Goal: Task Accomplishment & Management: Manage account settings

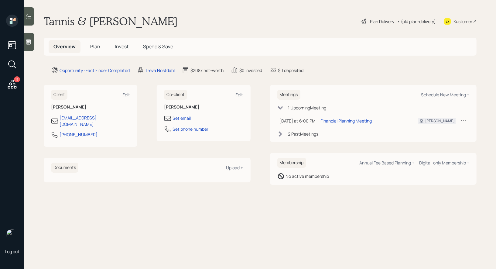
click at [28, 45] on div at bounding box center [29, 42] width 10 height 18
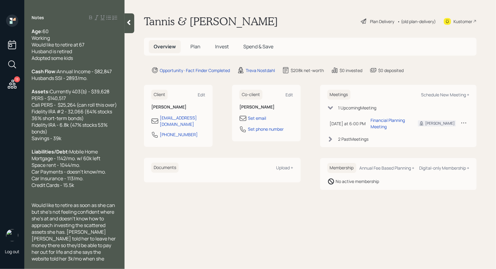
scroll to position [104, 0]
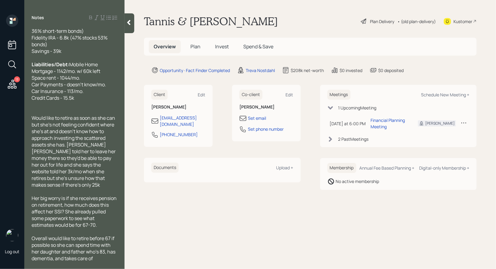
click at [194, 44] on span "Plan" at bounding box center [196, 46] width 10 height 7
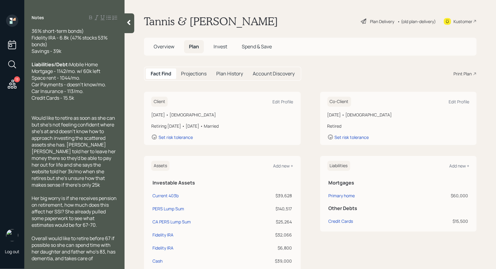
click at [363, 22] on icon at bounding box center [363, 21] width 7 height 7
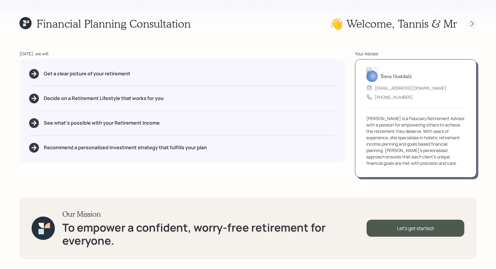
click at [473, 24] on icon at bounding box center [473, 24] width 6 height 6
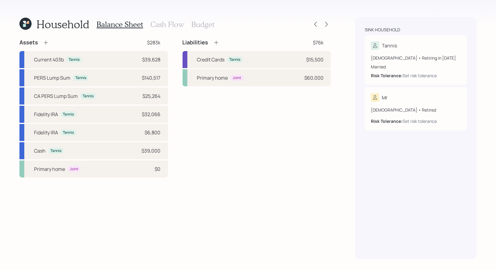
click at [160, 26] on h3 "Cash Flow" at bounding box center [167, 24] width 34 height 9
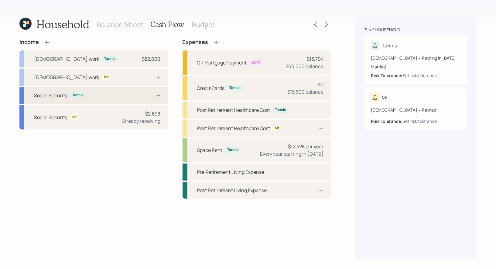
click at [111, 95] on div "Social Security Tannis" at bounding box center [93, 95] width 149 height 17
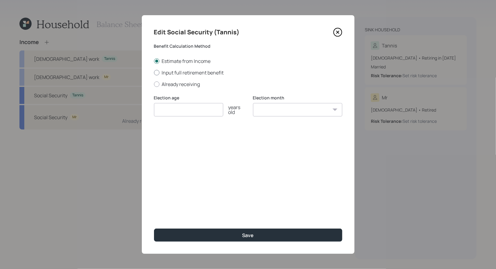
click at [157, 73] on div at bounding box center [156, 72] width 5 height 5
click at [154, 73] on input "Input full retirement benefit" at bounding box center [154, 72] width 0 height 0
radio input "true"
click at [174, 112] on input "number" at bounding box center [188, 109] width 69 height 13
click at [156, 60] on div at bounding box center [156, 60] width 5 height 5
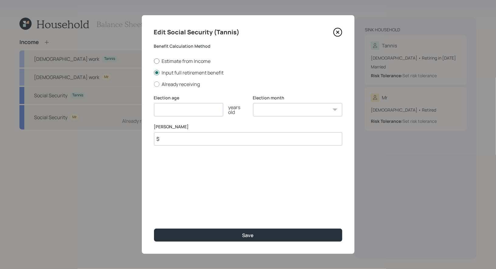
click at [154, 61] on input "Estimate from Income" at bounding box center [154, 61] width 0 height 0
radio input "true"
click at [164, 112] on input "number" at bounding box center [188, 109] width 69 height 13
type input "67"
click at [299, 104] on select "January February March April May June July August September October November De…" at bounding box center [297, 109] width 89 height 13
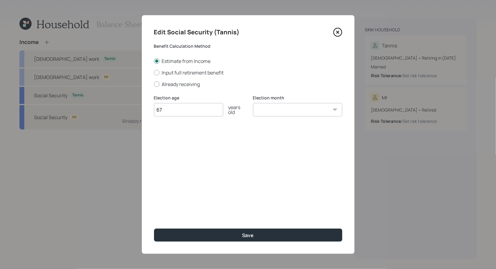
select select "1"
click at [253, 103] on select "January February March April May June July August September October November De…" at bounding box center [297, 109] width 89 height 13
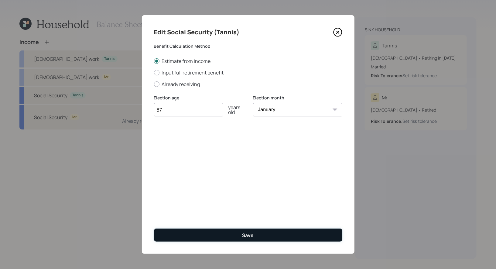
click at [246, 238] on div "Save" at bounding box center [249, 235] width 12 height 7
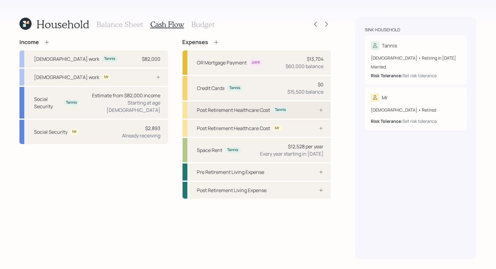
click at [308, 110] on div at bounding box center [314, 110] width 18 height 5
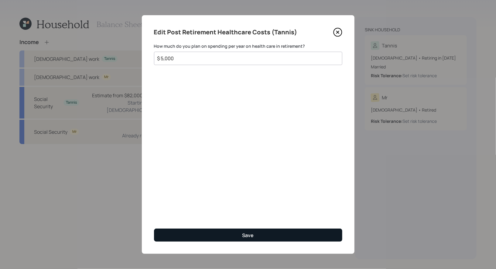
type input "$ 5,000"
click at [232, 235] on button "Save" at bounding box center [248, 235] width 188 height 13
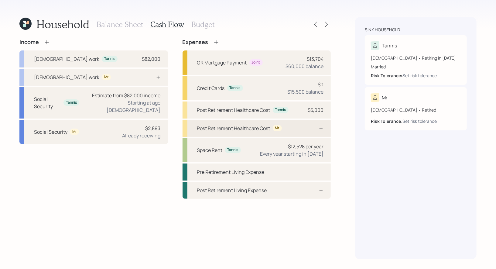
click at [274, 131] on div "Post Retirement Healthcare Cost Mr" at bounding box center [239, 128] width 85 height 7
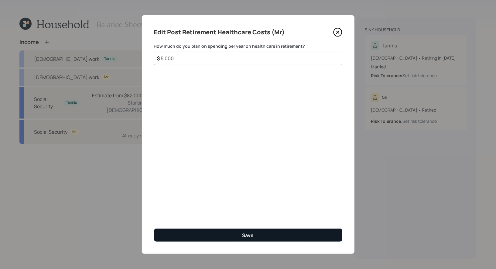
type input "$ 5,000"
click at [265, 236] on button "Save" at bounding box center [248, 235] width 188 height 13
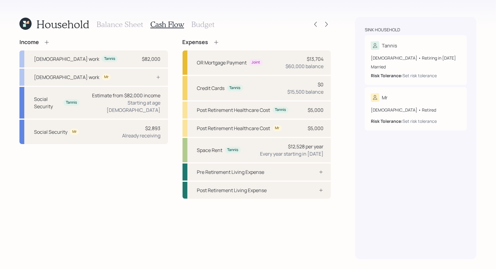
click at [105, 24] on h3 "Balance Sheet" at bounding box center [120, 24] width 46 height 9
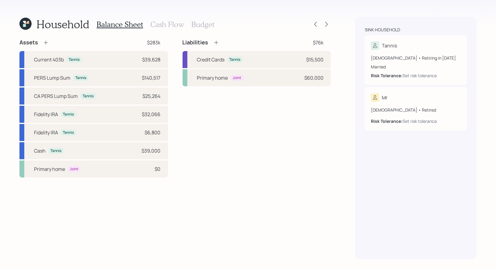
click at [26, 24] on icon at bounding box center [25, 24] width 12 height 12
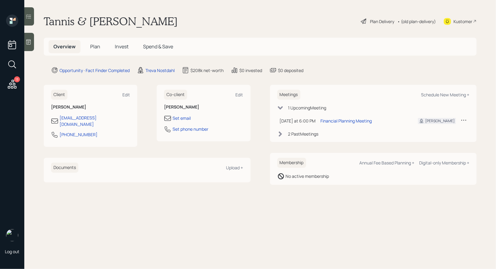
click at [383, 21] on div "Plan Delivery" at bounding box center [382, 21] width 24 height 6
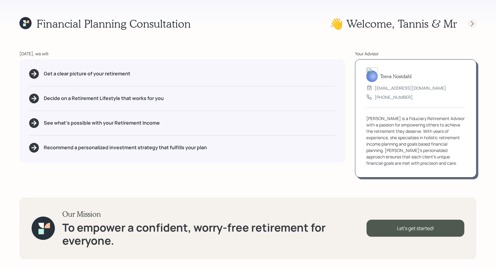
click at [473, 24] on icon at bounding box center [473, 24] width 6 height 6
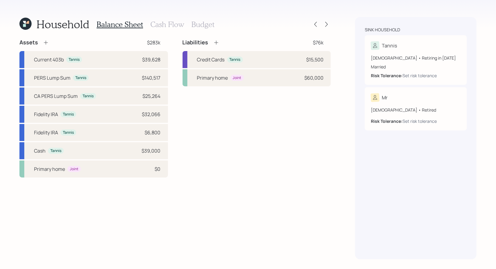
click at [162, 25] on h3 "Cash Flow" at bounding box center [167, 24] width 34 height 9
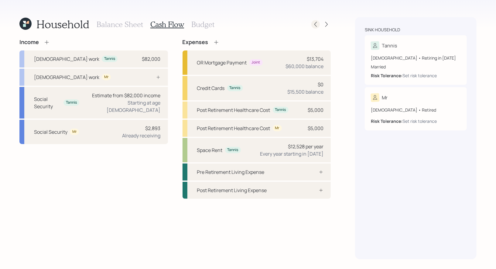
click at [315, 25] on icon at bounding box center [316, 24] width 2 height 5
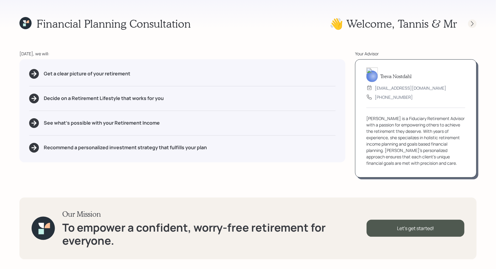
click at [473, 24] on icon at bounding box center [472, 23] width 2 height 5
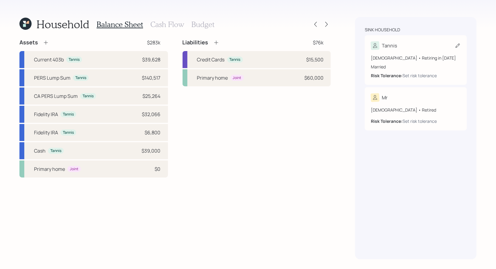
click at [458, 44] on icon at bounding box center [458, 46] width 6 height 6
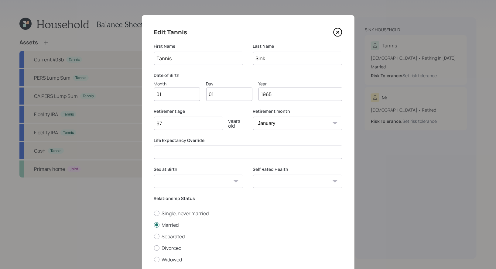
click at [173, 96] on input "01" at bounding box center [177, 94] width 46 height 13
click at [214, 99] on input "01" at bounding box center [229, 94] width 46 height 13
type input "05"
click at [190, 127] on input "67" at bounding box center [188, 123] width 69 height 13
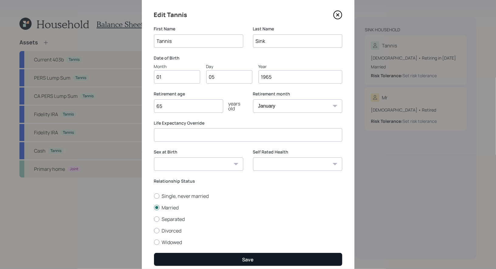
type input "65"
click at [244, 257] on div "Save" at bounding box center [249, 259] width 12 height 7
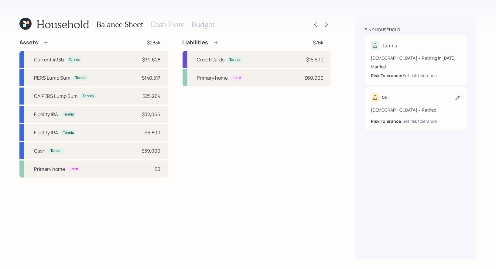
click at [458, 96] on icon at bounding box center [458, 97] width 4 height 4
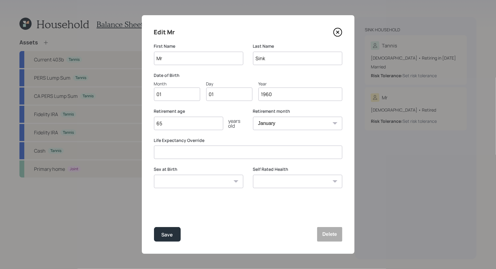
click at [185, 60] on input "Mr" at bounding box center [198, 58] width 89 height 13
type input "[PERSON_NAME]"
click at [174, 91] on input "01" at bounding box center [177, 94] width 46 height 13
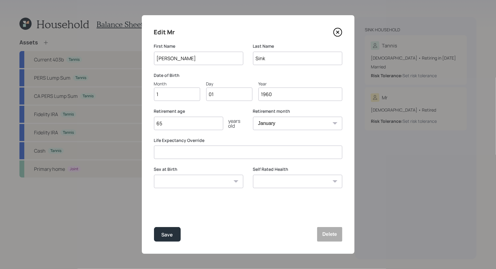
type input "10"
type input "0"
type input "21"
type input "1958"
click at [167, 236] on div "Save" at bounding box center [168, 235] width 12 height 8
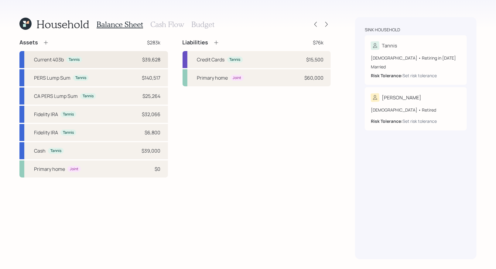
click at [88, 61] on div "Current 403b Tannis $39,628" at bounding box center [93, 59] width 149 height 17
select select "public_school_sponsored"
select select "balanced"
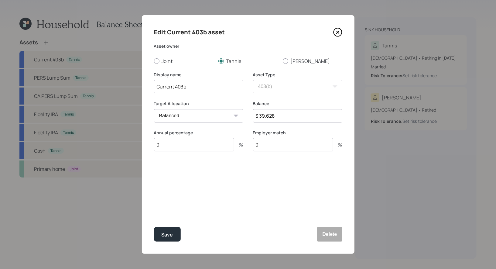
click at [301, 120] on input "$ 39,628" at bounding box center [297, 115] width 89 height 13
type input "$ 9,000"
click at [196, 146] on input "0" at bounding box center [194, 144] width 80 height 13
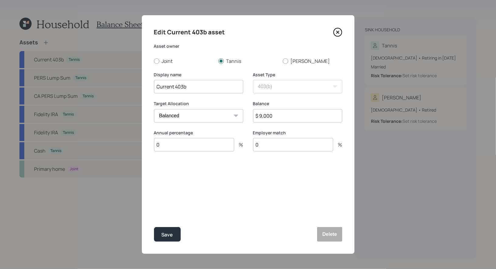
click at [188, 146] on input "0" at bounding box center [194, 144] width 80 height 13
click at [175, 88] on input "Current 403b" at bounding box center [198, 86] width 89 height 13
type input "Former403b"
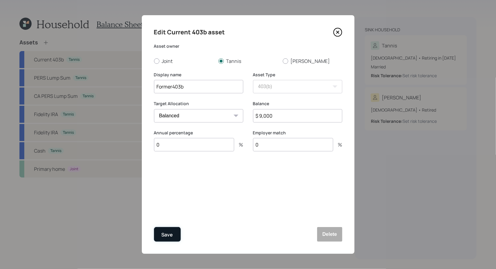
click at [170, 235] on div "Save" at bounding box center [168, 235] width 12 height 8
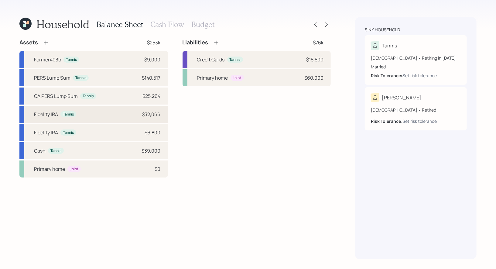
click at [40, 112] on div "Fidelity IRA" at bounding box center [46, 114] width 24 height 7
select select "ira"
select select "conservative"
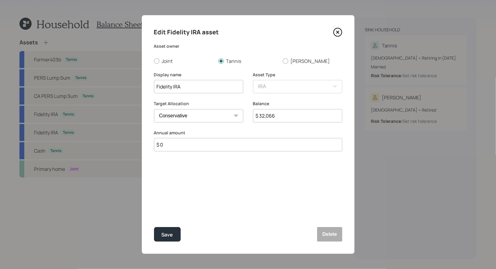
click at [281, 116] on input "$ 32,066" at bounding box center [297, 115] width 89 height 13
type input "$ 9,000"
click at [168, 235] on div "Save" at bounding box center [168, 235] width 12 height 8
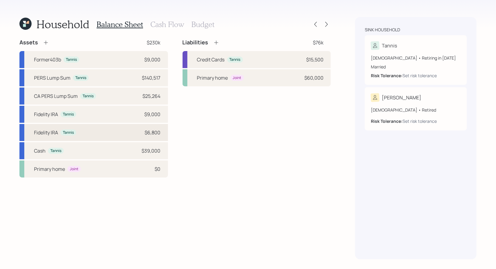
click at [44, 133] on div "Fidelity IRA" at bounding box center [46, 132] width 24 height 7
select select "ira"
select select "conservative"
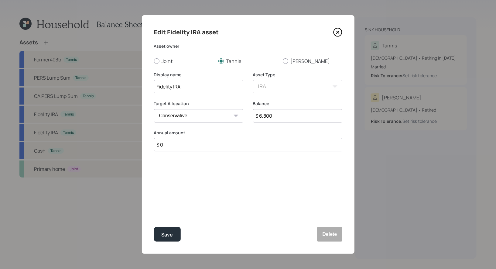
click at [293, 117] on input "$ 6,800" at bounding box center [297, 115] width 89 height 13
click at [339, 32] on icon at bounding box center [337, 32] width 9 height 9
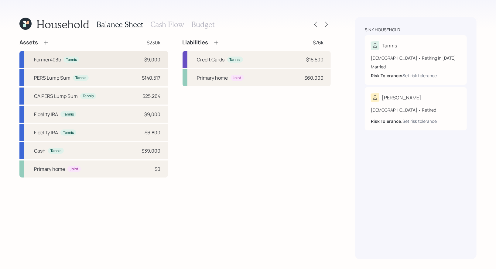
click at [47, 59] on div "Former403b" at bounding box center [47, 59] width 27 height 7
select select "public_school_sponsored"
select select "balanced"
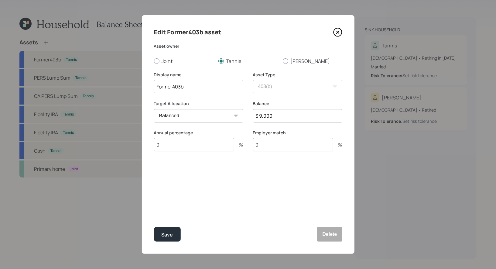
click at [301, 112] on input "$ 9,000" at bounding box center [297, 115] width 89 height 13
click at [291, 113] on input "$ 9,000" at bounding box center [297, 115] width 89 height 13
type input "$ 39,000"
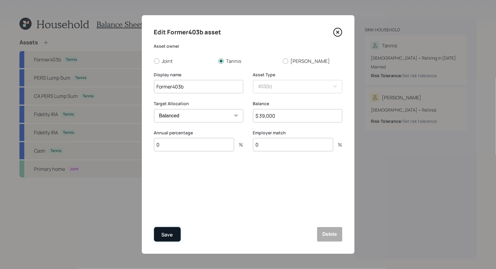
click at [167, 232] on div "Save" at bounding box center [168, 235] width 12 height 8
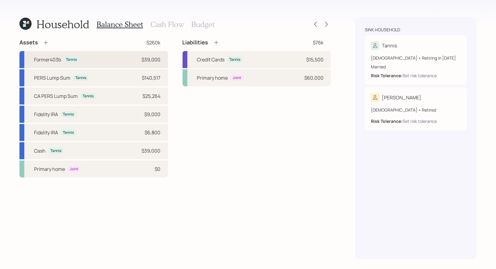
click at [40, 63] on div "Former403b" at bounding box center [47, 59] width 27 height 7
select select "public_school_sponsored"
select select "balanced"
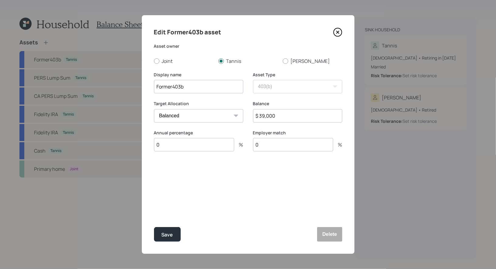
click at [173, 88] on input "Former403b" at bounding box center [198, 86] width 89 height 13
type input "Former 403b"
click at [175, 232] on button "Save" at bounding box center [167, 234] width 27 height 15
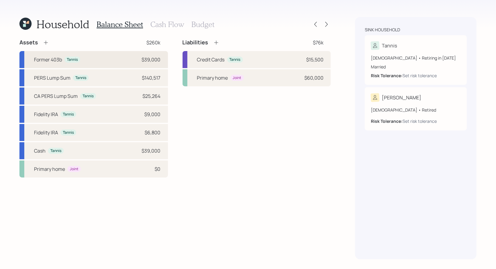
click at [53, 59] on div "Former 403b" at bounding box center [48, 59] width 28 height 7
select select "public_school_sponsored"
select select "balanced"
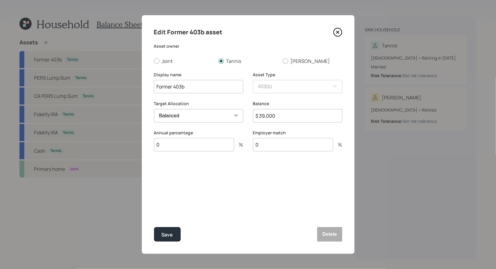
click at [173, 88] on input "Former 403b" at bounding box center [198, 86] width 89 height 13
type input "Current 403b"
click at [168, 149] on input "0" at bounding box center [194, 144] width 80 height 13
click at [163, 145] on input "0" at bounding box center [194, 144] width 80 height 13
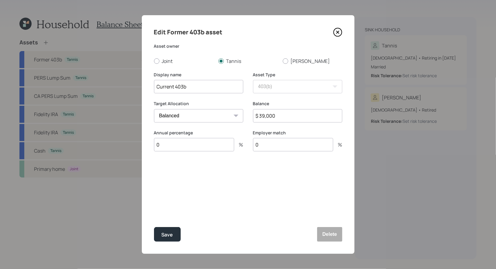
click at [163, 145] on input "0" at bounding box center [194, 144] width 80 height 13
type input "16"
click at [181, 176] on div "Select..." at bounding box center [192, 175] width 77 height 10
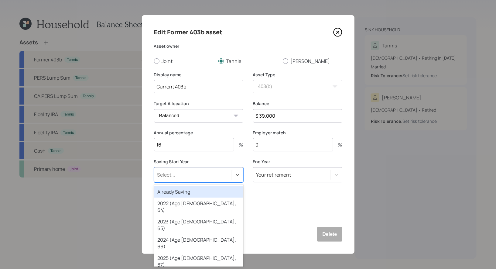
click at [179, 192] on div "Already Saving" at bounding box center [198, 192] width 89 height 12
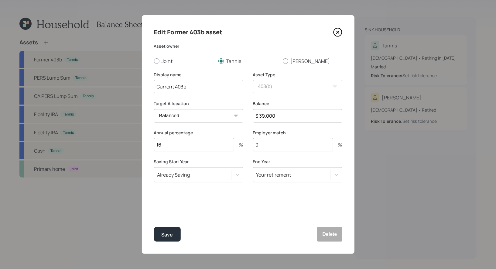
click at [220, 211] on div "Edit Former 403b asset Asset owner Joint [PERSON_NAME] Display name Current 403…" at bounding box center [248, 134] width 213 height 239
click at [169, 234] on div "Save" at bounding box center [168, 235] width 12 height 8
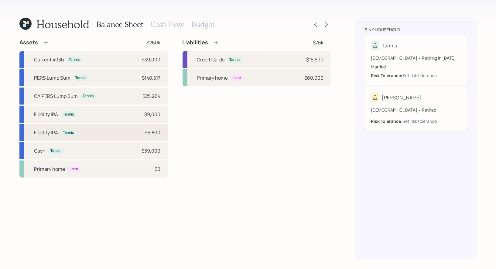
click at [44, 134] on div "Fidelity IRA" at bounding box center [46, 132] width 24 height 7
select select "ira"
select select "conservative"
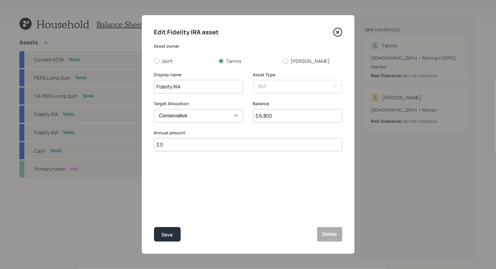
click at [198, 88] on input "Fidelity IRA" at bounding box center [198, 86] width 89 height 13
type input "Former 403b"
click at [169, 233] on div "Save" at bounding box center [168, 235] width 12 height 8
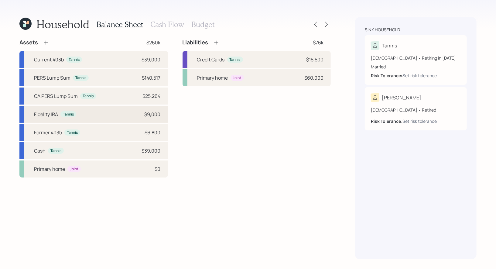
click at [44, 114] on div "Fidelity IRA" at bounding box center [46, 114] width 24 height 7
select select "ira"
select select "conservative"
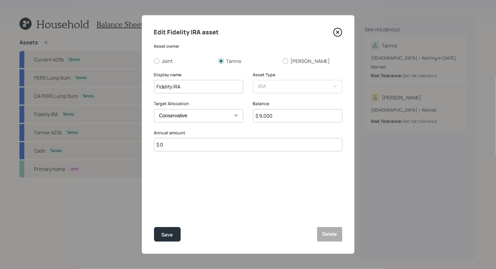
click at [200, 90] on input "Fidelity IRA" at bounding box center [198, 86] width 89 height 13
type input "Former 403b"
click at [174, 232] on button "Save" at bounding box center [167, 234] width 27 height 15
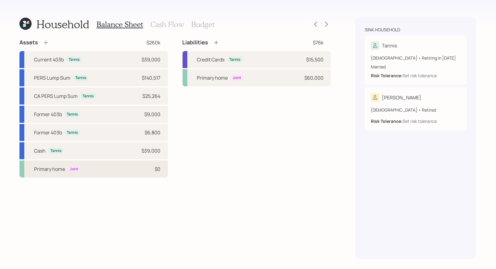
click at [84, 166] on div "Primary home Joint $0" at bounding box center [93, 168] width 149 height 17
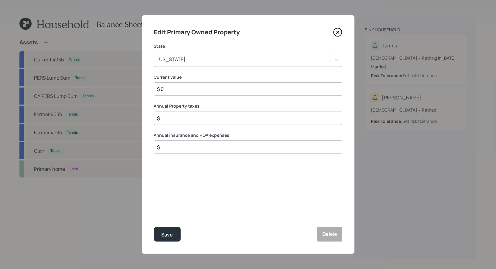
click at [189, 90] on input "$ 0" at bounding box center [246, 88] width 178 height 7
type input "$ 140,000"
click at [170, 238] on div "Save" at bounding box center [168, 235] width 12 height 8
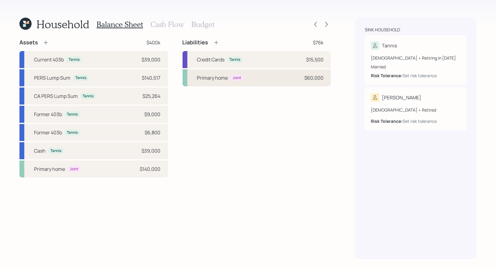
click at [267, 78] on div "Primary home Joint $60,000" at bounding box center [257, 77] width 149 height 17
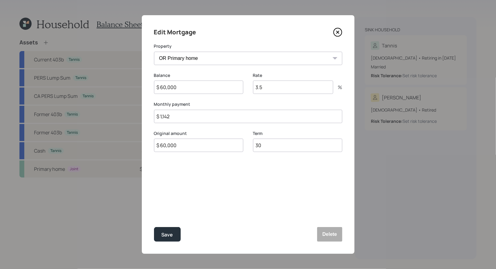
click at [279, 90] on input "3.5" at bounding box center [293, 87] width 80 height 13
type input "10.5"
click at [184, 116] on input "$ 1,142" at bounding box center [248, 116] width 188 height 13
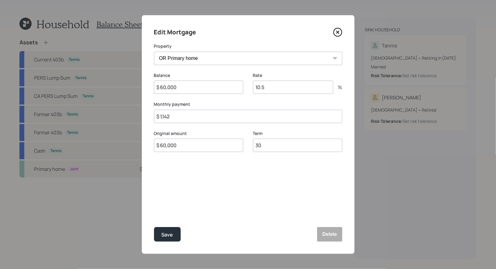
click at [184, 116] on input "$ 1,142" at bounding box center [248, 116] width 188 height 13
click at [170, 232] on div "Save" at bounding box center [168, 235] width 12 height 8
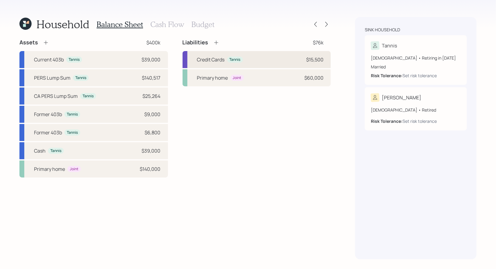
click at [268, 60] on div "Credit Cards Tannis $15,500" at bounding box center [257, 59] width 149 height 17
select select "credit_card"
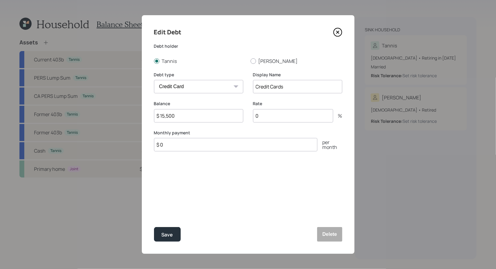
click at [297, 90] on input "Credit Cards" at bounding box center [297, 86] width 89 height 13
type input "Credit Cards (28%)"
click at [289, 115] on input "0" at bounding box center [293, 115] width 80 height 13
type input "28"
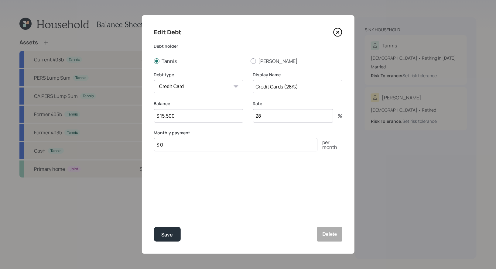
click at [243, 134] on label "Monthly payment" at bounding box center [248, 133] width 188 height 6
click at [176, 146] on input "$ 0" at bounding box center [235, 144] width 163 height 13
type input "$ 450"
click at [167, 233] on div "Save" at bounding box center [168, 235] width 12 height 8
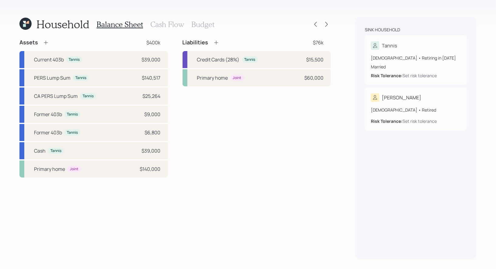
click at [216, 45] on icon at bounding box center [216, 43] width 6 height 6
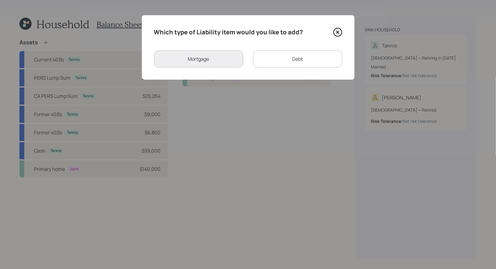
click at [281, 62] on div "Debt" at bounding box center [297, 58] width 89 height 17
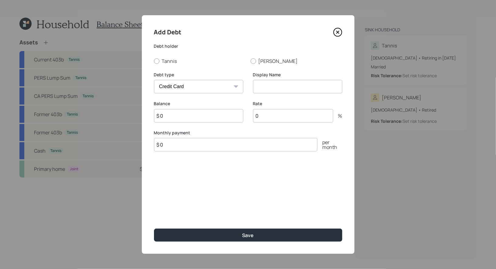
click at [196, 91] on select "Car Credit Card Medical Student Other" at bounding box center [198, 86] width 89 height 13
select select "car"
click at [154, 80] on select "Car Credit Card Medical Student Other" at bounding box center [198, 86] width 89 height 13
click at [290, 91] on input at bounding box center [297, 86] width 89 height 13
type input "Car Loan"
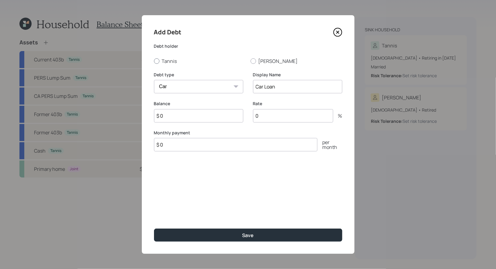
click at [157, 61] on div at bounding box center [156, 60] width 5 height 5
click at [154, 61] on input "Tannis" at bounding box center [154, 61] width 0 height 0
radio input "true"
click at [173, 116] on input "$ 0" at bounding box center [198, 115] width 89 height 13
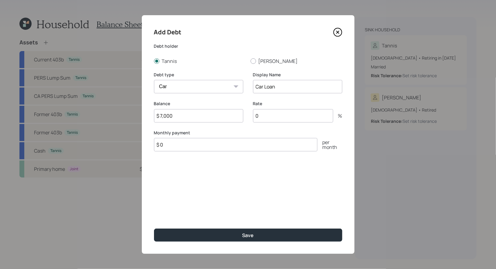
type input "$ 7,000"
click at [286, 122] on input "0" at bounding box center [293, 115] width 80 height 13
click at [279, 120] on input "0" at bounding box center [293, 115] width 80 height 13
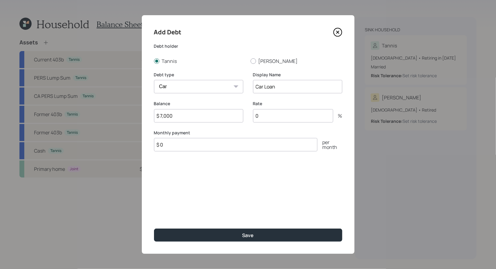
click at [279, 120] on input "0" at bounding box center [293, 115] width 80 height 13
type input "2.5"
click at [202, 144] on input "$ 0" at bounding box center [235, 144] width 163 height 13
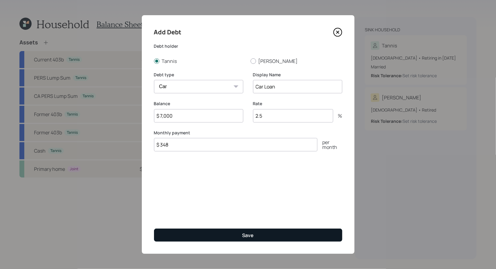
type input "$ 348"
click at [195, 232] on button "Save" at bounding box center [248, 235] width 188 height 13
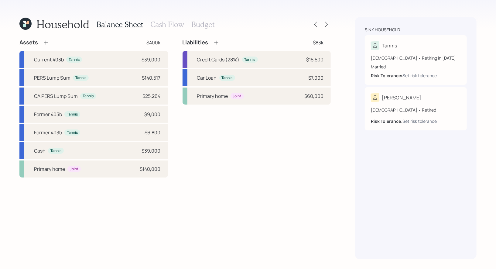
click at [162, 23] on h3 "Cash Flow" at bounding box center [167, 24] width 34 height 9
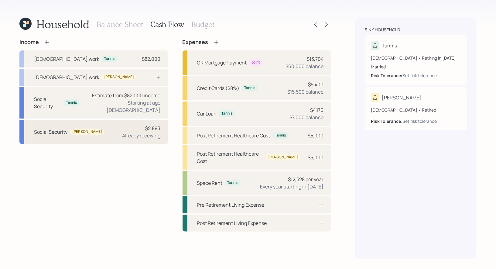
click at [104, 126] on div "Social Security [PERSON_NAME] $2,893 Already receiving" at bounding box center [93, 132] width 149 height 24
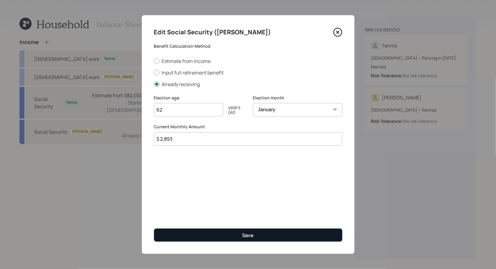
click at [201, 235] on button "Save" at bounding box center [248, 235] width 188 height 13
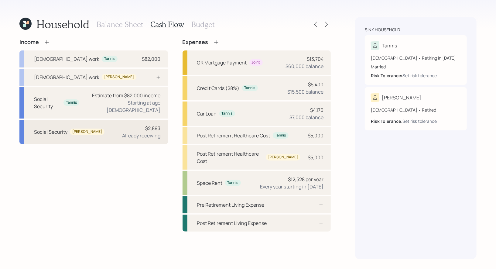
click at [131, 125] on div "$2,893 Already receiving" at bounding box center [141, 132] width 38 height 15
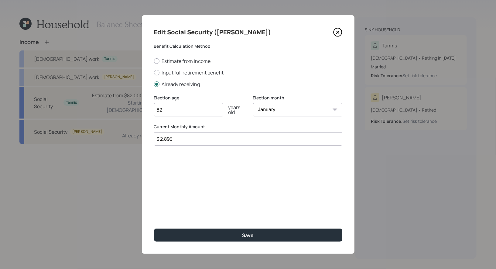
click at [182, 140] on input "$ 2,893" at bounding box center [248, 138] width 188 height 13
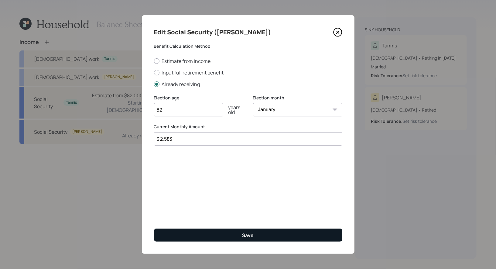
type input "$ 2,583"
click at [189, 237] on button "Save" at bounding box center [248, 235] width 188 height 13
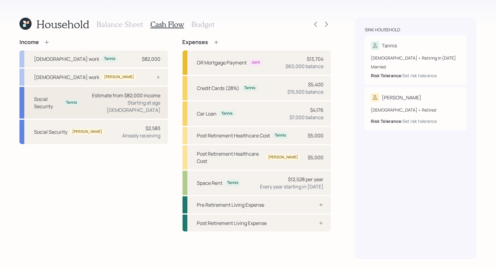
click at [92, 101] on div "Estimate from $82,000 income Starting at age [DEMOGRAPHIC_DATA]" at bounding box center [122, 103] width 77 height 22
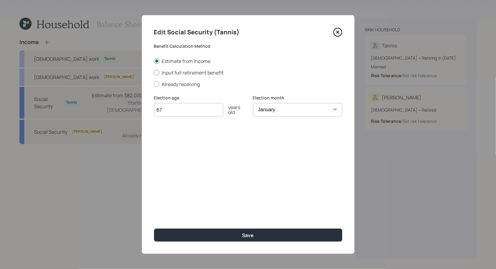
click at [157, 71] on div at bounding box center [156, 72] width 5 height 5
click at [154, 72] on input "Input full retirement benefit" at bounding box center [154, 72] width 0 height 0
radio input "true"
click at [178, 139] on input "$" at bounding box center [248, 138] width 188 height 13
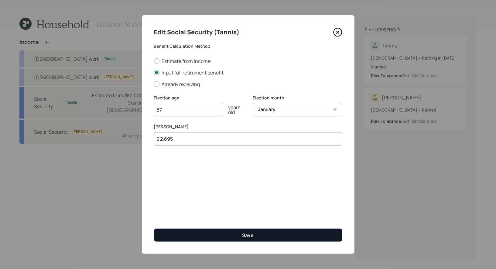
type input "$ 2,695"
click at [203, 234] on button "Save" at bounding box center [248, 235] width 188 height 13
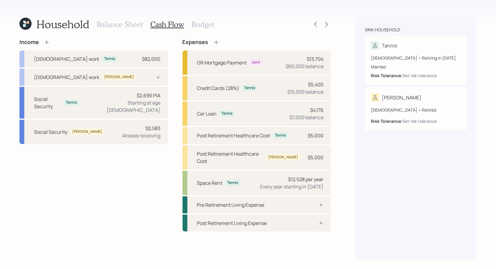
click at [197, 24] on h3 "Budget" at bounding box center [202, 24] width 23 height 9
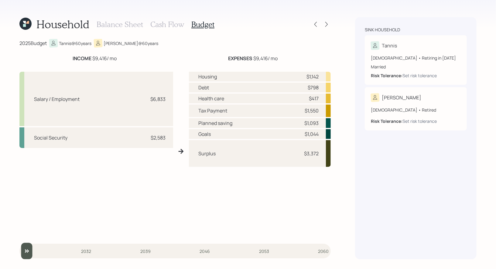
click at [166, 26] on h3 "Cash Flow" at bounding box center [167, 24] width 34 height 9
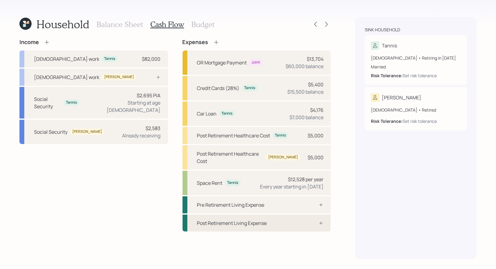
click at [246, 219] on div "Post Retirement Living Expense" at bounding box center [232, 222] width 70 height 7
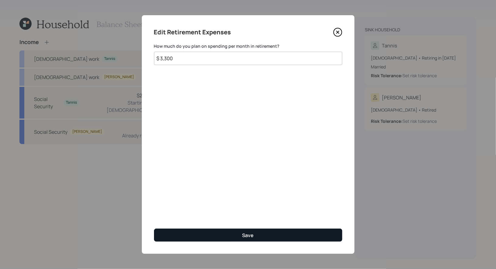
type input "$ 3,300"
click at [225, 235] on button "Save" at bounding box center [248, 235] width 188 height 13
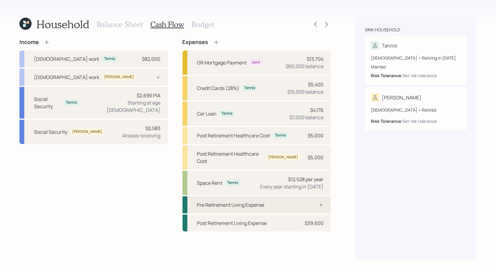
click at [225, 201] on div "Pre Retirement Living Expense" at bounding box center [230, 204] width 67 height 7
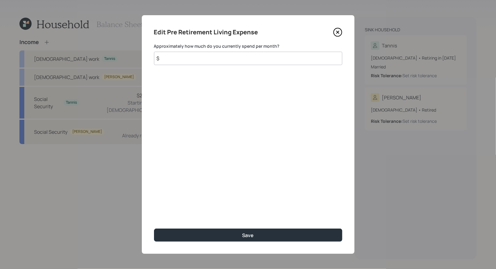
click at [211, 59] on input "$" at bounding box center [248, 58] width 188 height 13
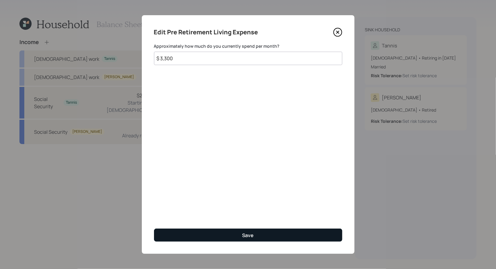
type input "$ 3,300"
click at [213, 235] on button "Save" at bounding box center [248, 235] width 188 height 13
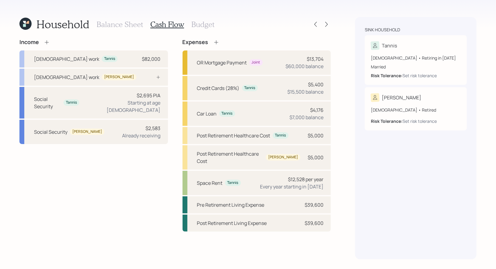
click at [201, 25] on h3 "Budget" at bounding box center [202, 24] width 23 height 9
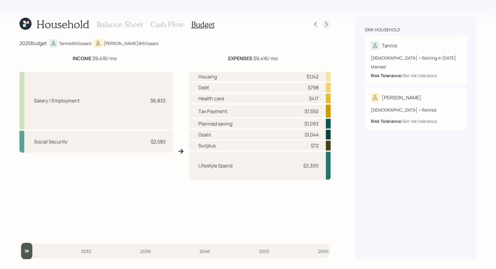
click at [328, 25] on icon at bounding box center [327, 24] width 6 height 6
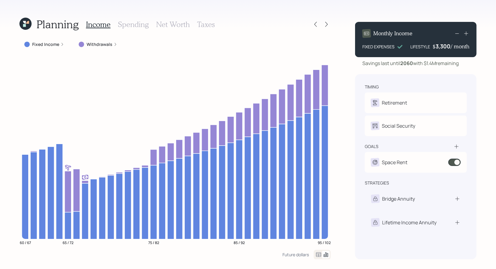
click at [104, 47] on div "Withdrawals" at bounding box center [98, 44] width 48 height 11
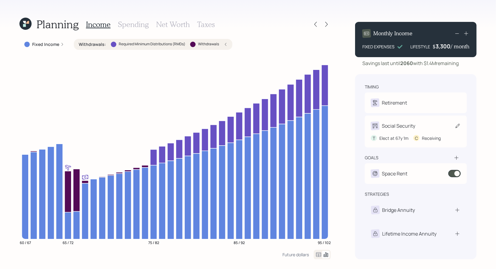
click at [459, 127] on icon at bounding box center [458, 126] width 6 height 6
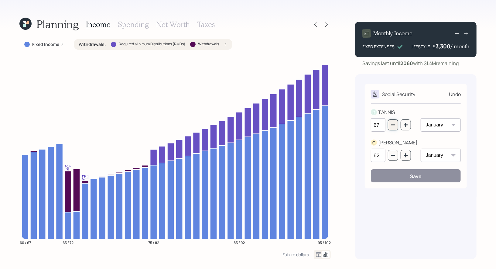
click at [394, 125] on icon "button" at bounding box center [393, 125] width 4 height 1
type input "65"
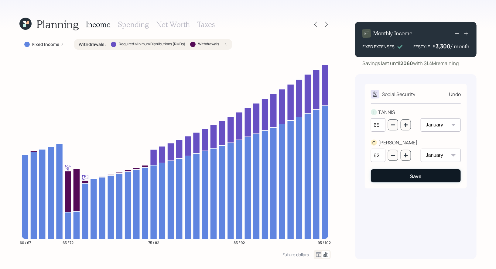
click at [396, 177] on button "Save" at bounding box center [416, 175] width 90 height 13
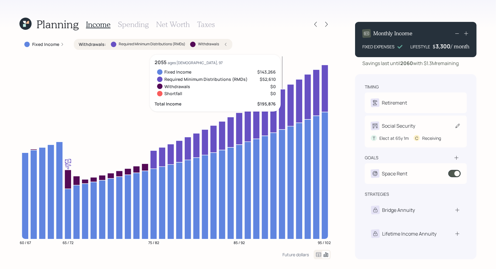
click at [456, 126] on icon at bounding box center [458, 126] width 6 height 6
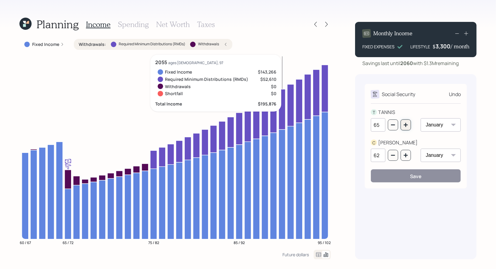
click at [406, 123] on icon "button" at bounding box center [406, 124] width 5 height 5
type input "67"
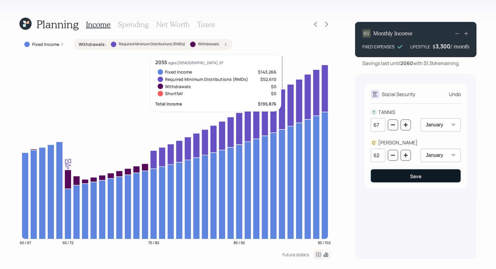
click at [404, 176] on button "Save" at bounding box center [416, 175] width 90 height 13
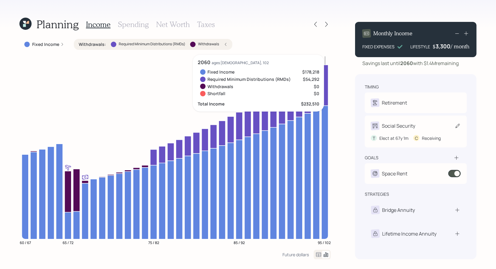
click at [458, 124] on icon at bounding box center [458, 126] width 6 height 6
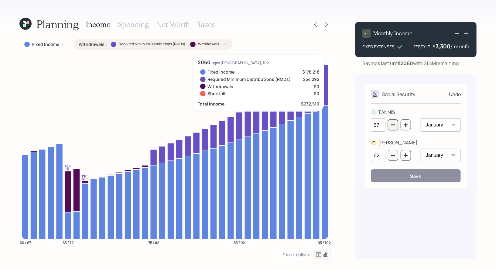
click at [394, 128] on button "button" at bounding box center [393, 124] width 10 height 11
type input "65"
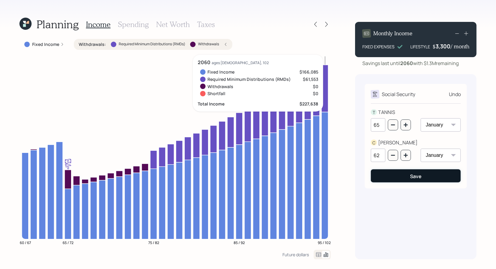
click at [402, 178] on button "Save" at bounding box center [416, 175] width 90 height 13
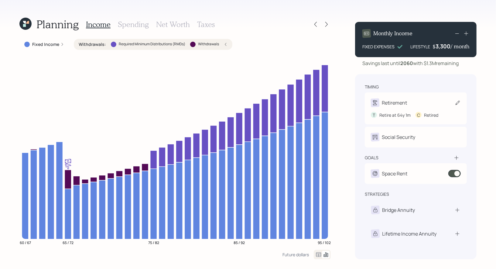
click at [456, 105] on icon at bounding box center [458, 103] width 4 height 4
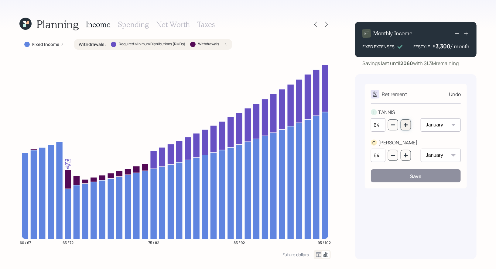
click at [407, 125] on icon "button" at bounding box center [406, 125] width 4 height 4
type input "67"
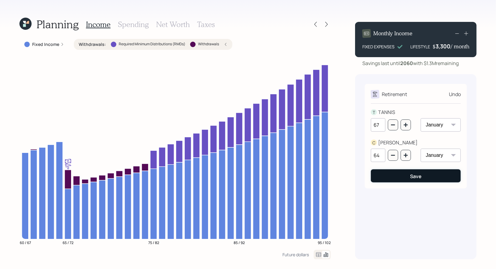
click at [405, 176] on button "Save" at bounding box center [416, 175] width 90 height 13
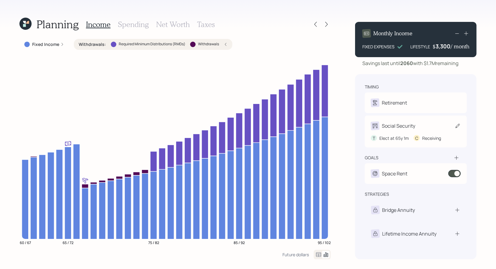
click at [458, 125] on icon at bounding box center [458, 126] width 6 height 6
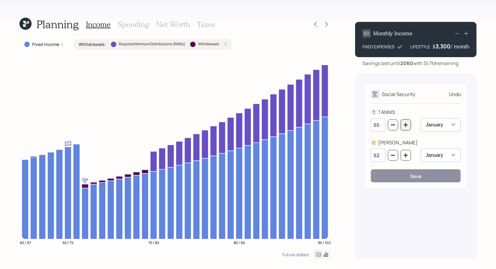
click at [406, 125] on icon "button" at bounding box center [406, 125] width 4 height 4
type input "67"
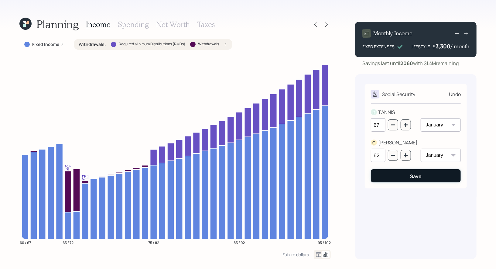
click at [406, 176] on button "Save" at bounding box center [416, 175] width 90 height 13
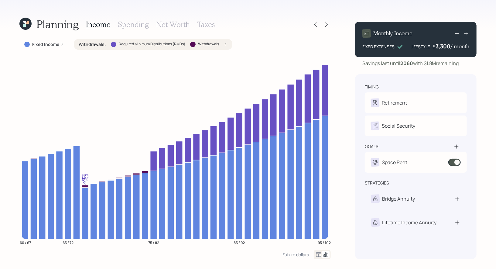
click at [167, 25] on h3 "Net Worth" at bounding box center [173, 24] width 34 height 9
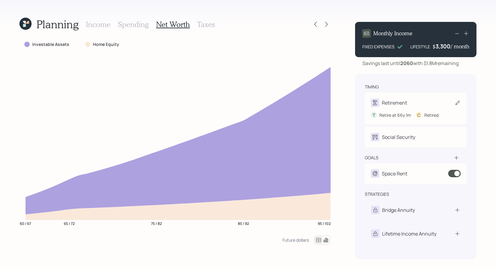
click at [456, 103] on icon at bounding box center [458, 103] width 4 height 4
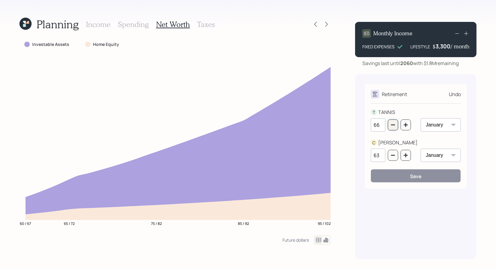
click at [395, 126] on icon "button" at bounding box center [393, 124] width 5 height 5
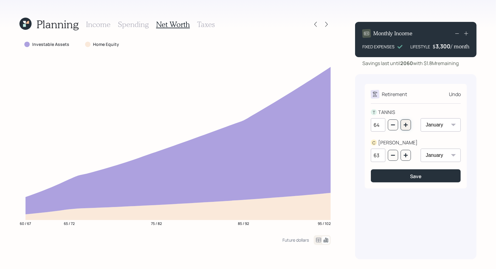
click at [404, 125] on icon "button" at bounding box center [406, 125] width 4 height 4
type input "65"
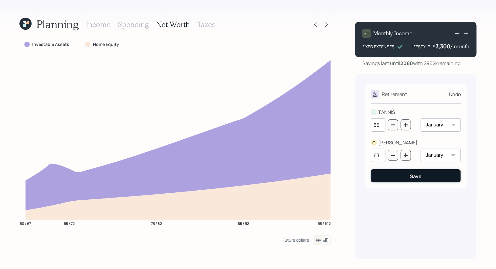
click at [391, 176] on button "Save" at bounding box center [416, 175] width 90 height 13
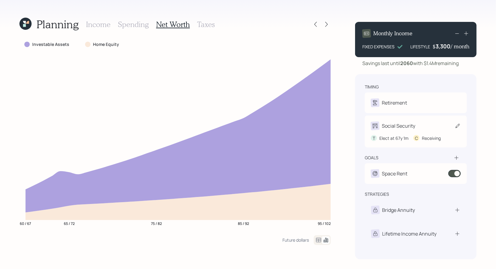
click at [458, 127] on icon at bounding box center [458, 126] width 6 height 6
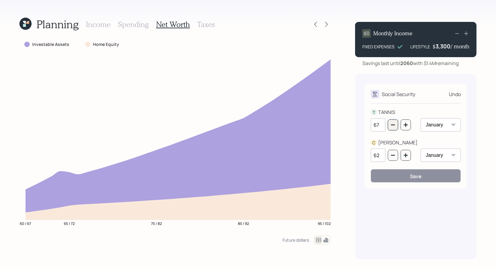
click at [396, 126] on icon "button" at bounding box center [393, 124] width 5 height 5
type input "65"
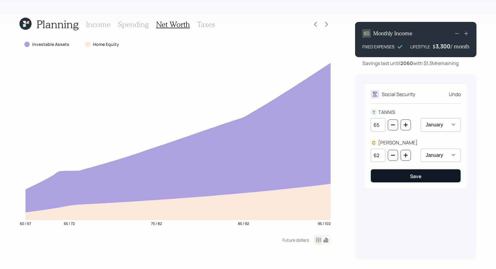
click at [401, 176] on button "Save" at bounding box center [416, 175] width 90 height 13
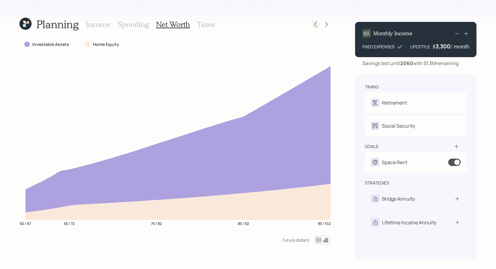
click at [318, 26] on icon at bounding box center [316, 24] width 6 height 6
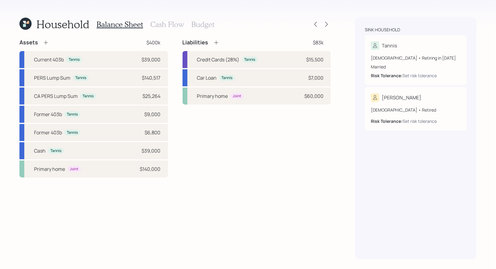
click at [163, 23] on h3 "Cash Flow" at bounding box center [167, 24] width 34 height 9
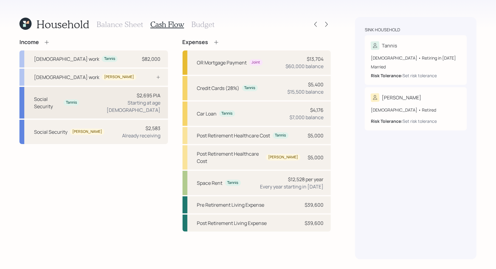
click at [95, 103] on div "Social Security Tannis $2,695 PIA Starting at age [DEMOGRAPHIC_DATA]" at bounding box center [93, 103] width 149 height 32
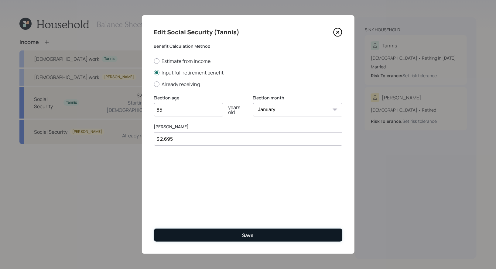
click at [219, 237] on button "Save" at bounding box center [248, 235] width 188 height 13
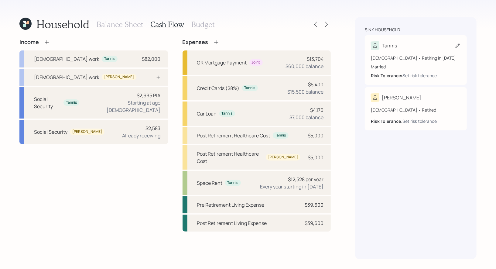
click at [457, 43] on icon at bounding box center [458, 46] width 6 height 6
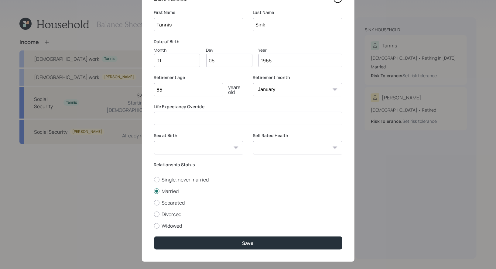
scroll to position [42, 0]
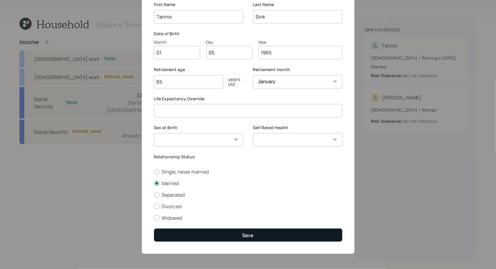
click at [219, 233] on button "Save" at bounding box center [248, 235] width 188 height 13
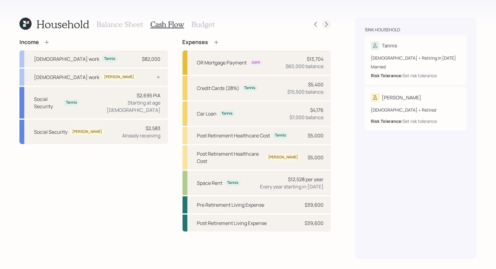
click at [327, 25] on icon at bounding box center [326, 24] width 2 height 5
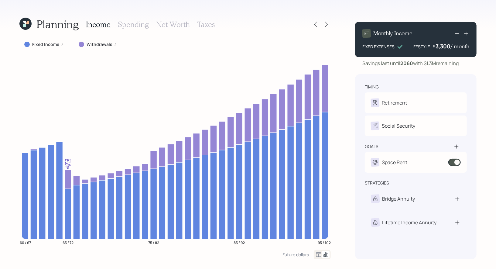
click at [178, 25] on h3 "Net Worth" at bounding box center [173, 24] width 34 height 9
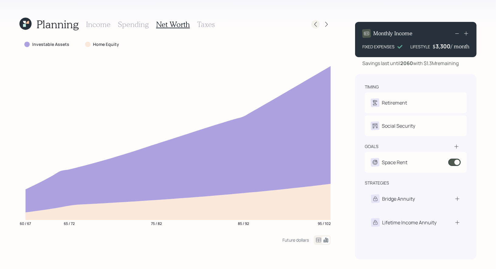
click at [317, 25] on icon at bounding box center [316, 24] width 6 height 6
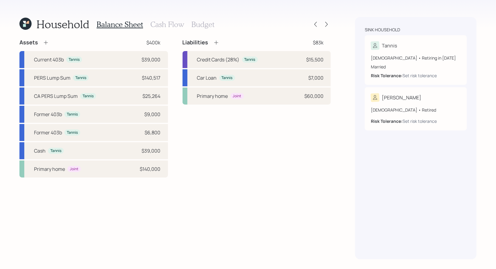
click at [169, 26] on h3 "Cash Flow" at bounding box center [167, 24] width 34 height 9
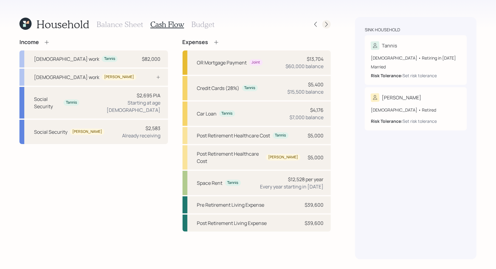
click at [329, 23] on icon at bounding box center [327, 24] width 6 height 6
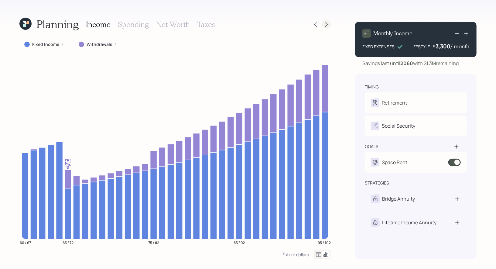
click at [327, 24] on icon at bounding box center [326, 24] width 2 height 5
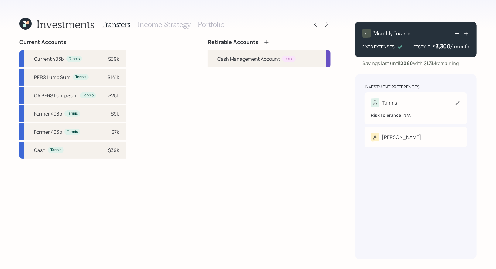
click at [456, 103] on icon at bounding box center [458, 103] width 6 height 6
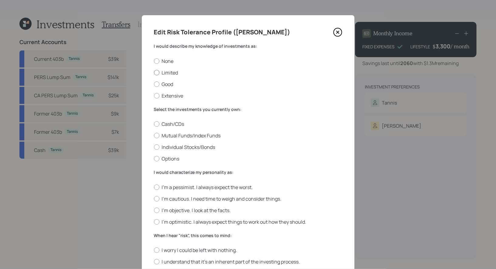
click at [173, 71] on label "Limited" at bounding box center [248, 72] width 188 height 7
click at [154, 72] on input "Limited" at bounding box center [154, 72] width 0 height 0
radio input "true"
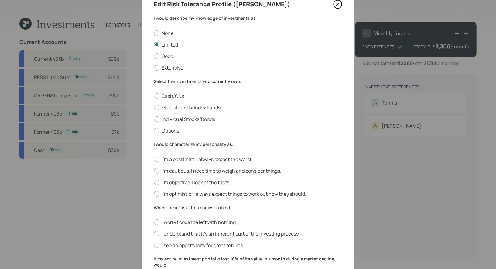
scroll to position [28, 0]
click at [208, 105] on label "Mutual Funds/Index Funds" at bounding box center [248, 107] width 188 height 7
click at [154, 107] on input "Mutual Funds/Index Funds" at bounding box center [154, 107] width 0 height 0
radio input "true"
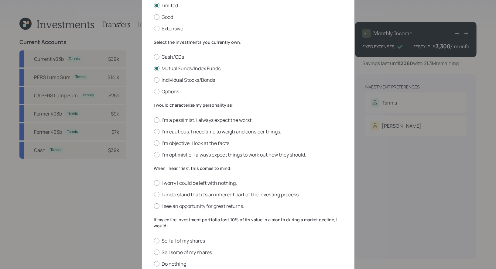
scroll to position [77, 0]
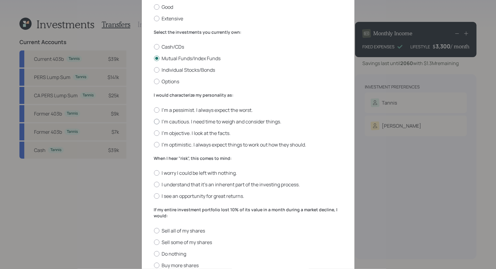
click at [260, 122] on label "I'm cautious. I need time to weigh and consider things." at bounding box center [248, 121] width 188 height 7
click at [154, 122] on input "I'm cautious. I need time to weigh and consider things." at bounding box center [154, 121] width 0 height 0
radio input "true"
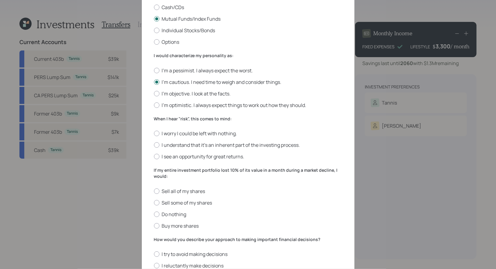
scroll to position [119, 0]
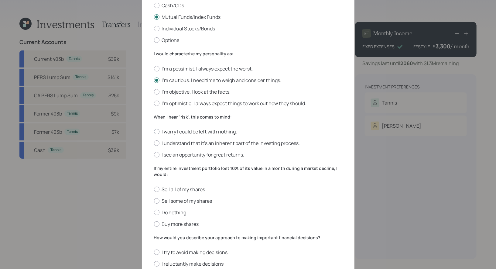
click at [197, 133] on label "I worry I could be left with nothing." at bounding box center [248, 131] width 188 height 7
click at [154, 132] on input "I worry I could be left with nothing." at bounding box center [154, 132] width 0 height 0
radio input "true"
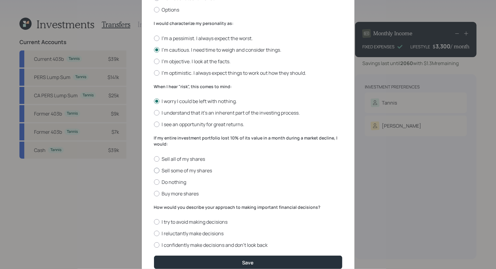
scroll to position [151, 0]
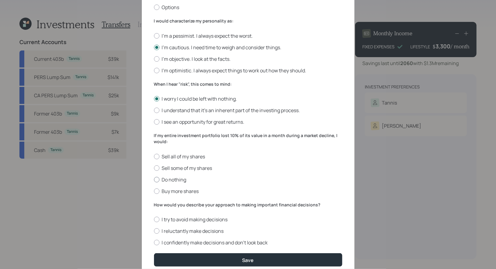
click at [181, 180] on label "Do nothing" at bounding box center [248, 179] width 188 height 7
click at [154, 180] on input "Do nothing" at bounding box center [154, 179] width 0 height 0
radio input "true"
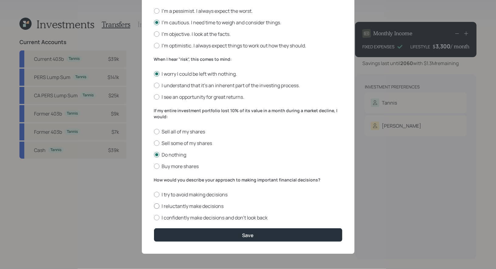
click at [210, 205] on label "I reluctantly make decisions" at bounding box center [248, 206] width 188 height 7
click at [154, 206] on input "I reluctantly make decisions" at bounding box center [154, 206] width 0 height 0
radio input "true"
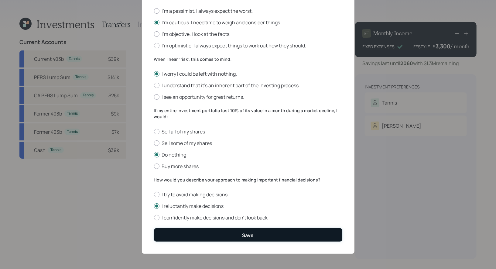
click at [215, 231] on button "Save" at bounding box center [248, 234] width 188 height 13
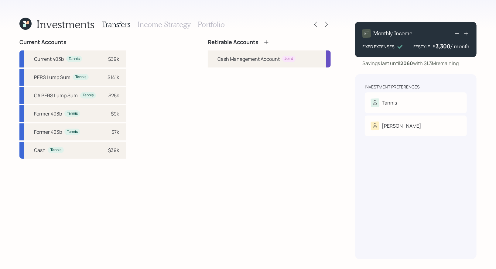
click at [267, 43] on icon at bounding box center [266, 42] width 4 height 4
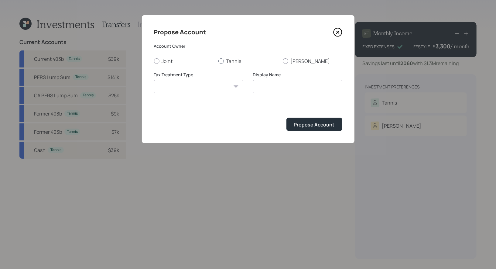
click at [220, 61] on div at bounding box center [221, 60] width 5 height 5
click at [219, 61] on input "Tannis" at bounding box center [218, 61] width 0 height 0
radio input "true"
click at [207, 88] on select "Roth Taxable Traditional" at bounding box center [198, 86] width 89 height 13
select select "traditional"
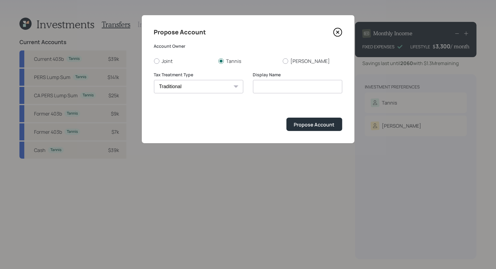
click at [154, 80] on select "Roth Taxable Traditional" at bounding box center [198, 86] width 89 height 13
click at [298, 87] on input "Traditional" at bounding box center [297, 86] width 89 height 13
type input "T"
type input "Rollover IRA"
click at [317, 125] on div "Propose Account" at bounding box center [314, 124] width 41 height 7
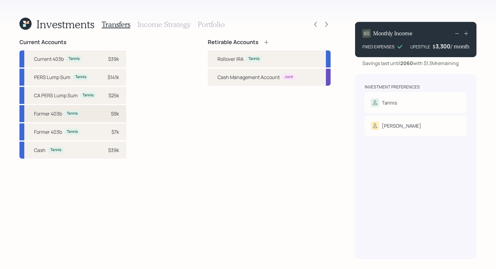
click at [91, 111] on div "Former 403b Tannis $9k" at bounding box center [72, 113] width 107 height 17
click at [229, 57] on div "Rollover IRA" at bounding box center [231, 58] width 26 height 7
select select "24bf2ce4-fbc2-4095-96da-1fa735316b99"
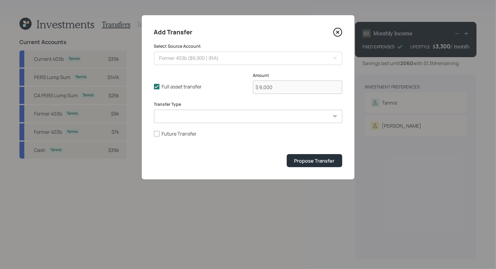
click at [165, 118] on select "ACAT Transfer Non ACAT Transfer Capitalize Rollover Rollover Deposit" at bounding box center [248, 116] width 188 height 13
select select "rollover"
click at [154, 110] on select "ACAT Transfer Non ACAT Transfer Capitalize Rollover Rollover Deposit" at bounding box center [248, 116] width 188 height 13
click at [322, 160] on div "Propose Transfer" at bounding box center [314, 160] width 40 height 7
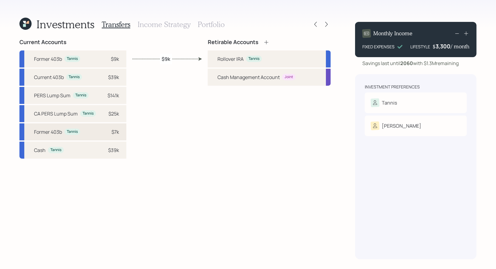
click at [102, 131] on div "$7k" at bounding box center [110, 131] width 18 height 7
click at [220, 59] on div "Rollover IRA" at bounding box center [231, 58] width 26 height 7
select select "239341cf-0a45-4078-a88f-07b7bbf0c2bc"
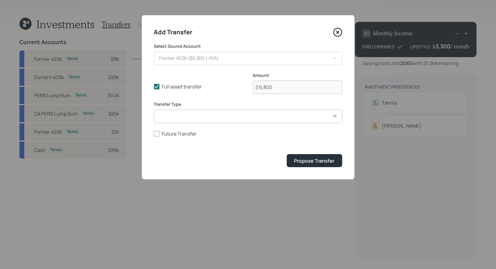
click at [226, 117] on select "ACAT Transfer Non ACAT Transfer Capitalize Rollover Rollover Deposit" at bounding box center [248, 116] width 188 height 13
select select "rollover"
click at [154, 110] on select "ACAT Transfer Non ACAT Transfer Capitalize Rollover Rollover Deposit" at bounding box center [248, 116] width 188 height 13
click at [313, 163] on div "Propose Transfer" at bounding box center [314, 160] width 40 height 7
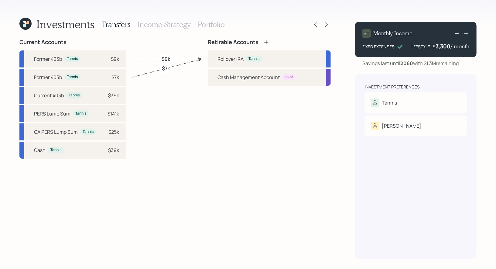
click at [153, 24] on h3 "Income Strategy" at bounding box center [164, 24] width 53 height 9
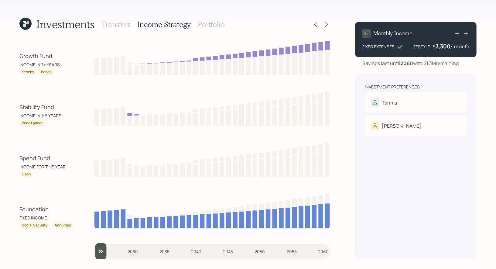
click at [208, 22] on h3 "Portfolio" at bounding box center [211, 24] width 27 height 9
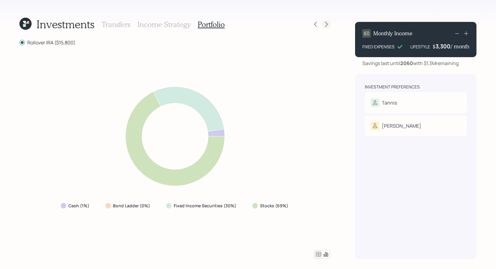
click at [327, 26] on icon at bounding box center [327, 24] width 6 height 6
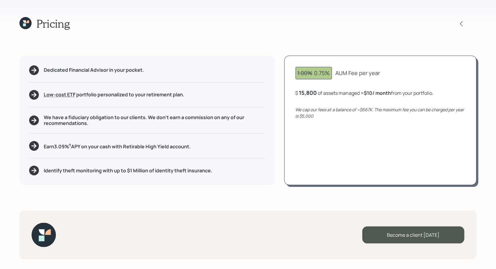
drag, startPoint x: 201, startPoint y: 148, endPoint x: 44, endPoint y: 148, distance: 157.4
click at [44, 148] on div "Earn 3.09 % † APY on your cash with Retirable High Yield account." at bounding box center [147, 146] width 236 height 10
click at [463, 24] on icon at bounding box center [462, 24] width 6 height 6
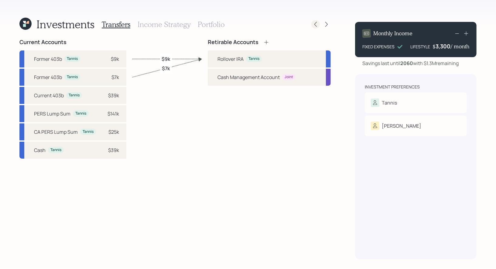
click at [315, 25] on icon at bounding box center [316, 24] width 6 height 6
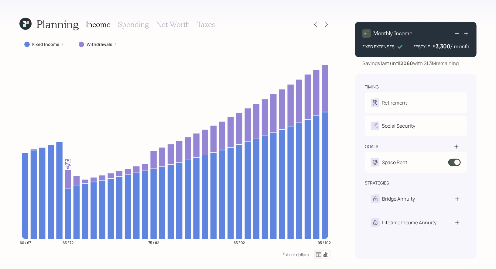
click at [167, 24] on h3 "Net Worth" at bounding box center [173, 24] width 34 height 9
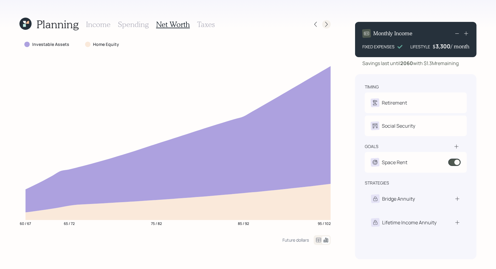
click at [329, 22] on icon at bounding box center [327, 24] width 6 height 6
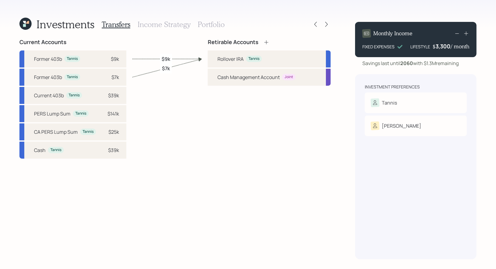
click at [329, 22] on icon at bounding box center [327, 24] width 6 height 6
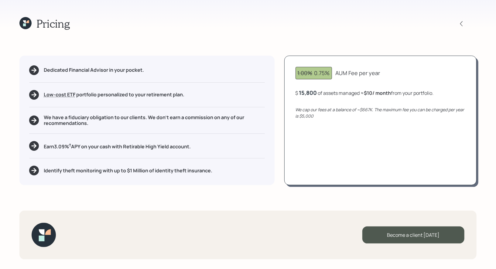
click at [24, 23] on icon at bounding box center [25, 23] width 12 height 12
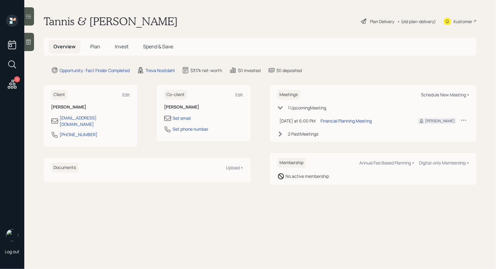
click at [452, 94] on div "Schedule New Meeting +" at bounding box center [445, 95] width 48 height 6
select select "8b79112e-3cfb-44f9-89e7-15267fe946c1"
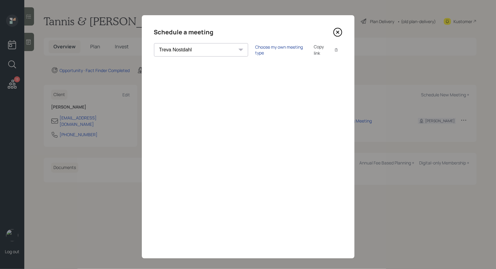
click at [256, 48] on div "Choose my own meeting type" at bounding box center [281, 50] width 51 height 12
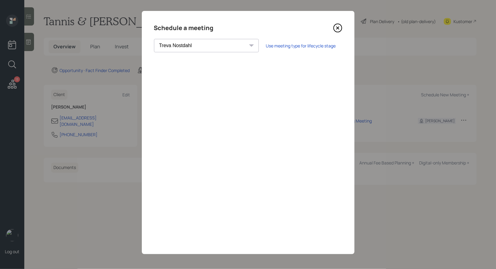
click at [339, 26] on icon at bounding box center [337, 27] width 9 height 9
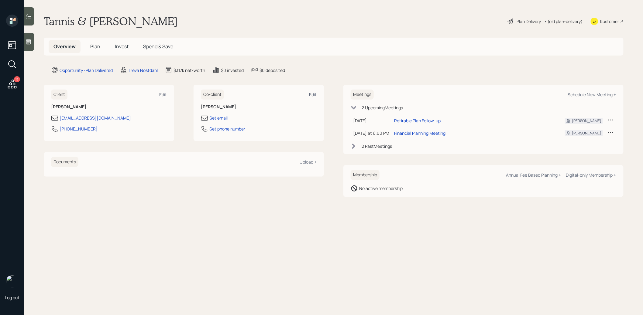
click at [96, 44] on span "Plan" at bounding box center [95, 46] width 10 height 7
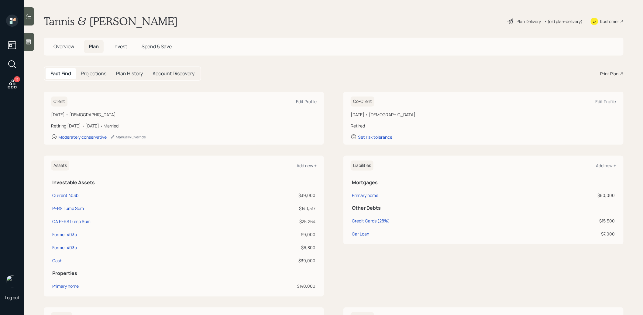
click at [608, 70] on div "Fact Find Projections Plan History Account Discovery Print Plan" at bounding box center [334, 74] width 580 height 14
click at [607, 73] on div "Print Plan" at bounding box center [610, 74] width 18 height 6
